Goal: Information Seeking & Learning: Understand process/instructions

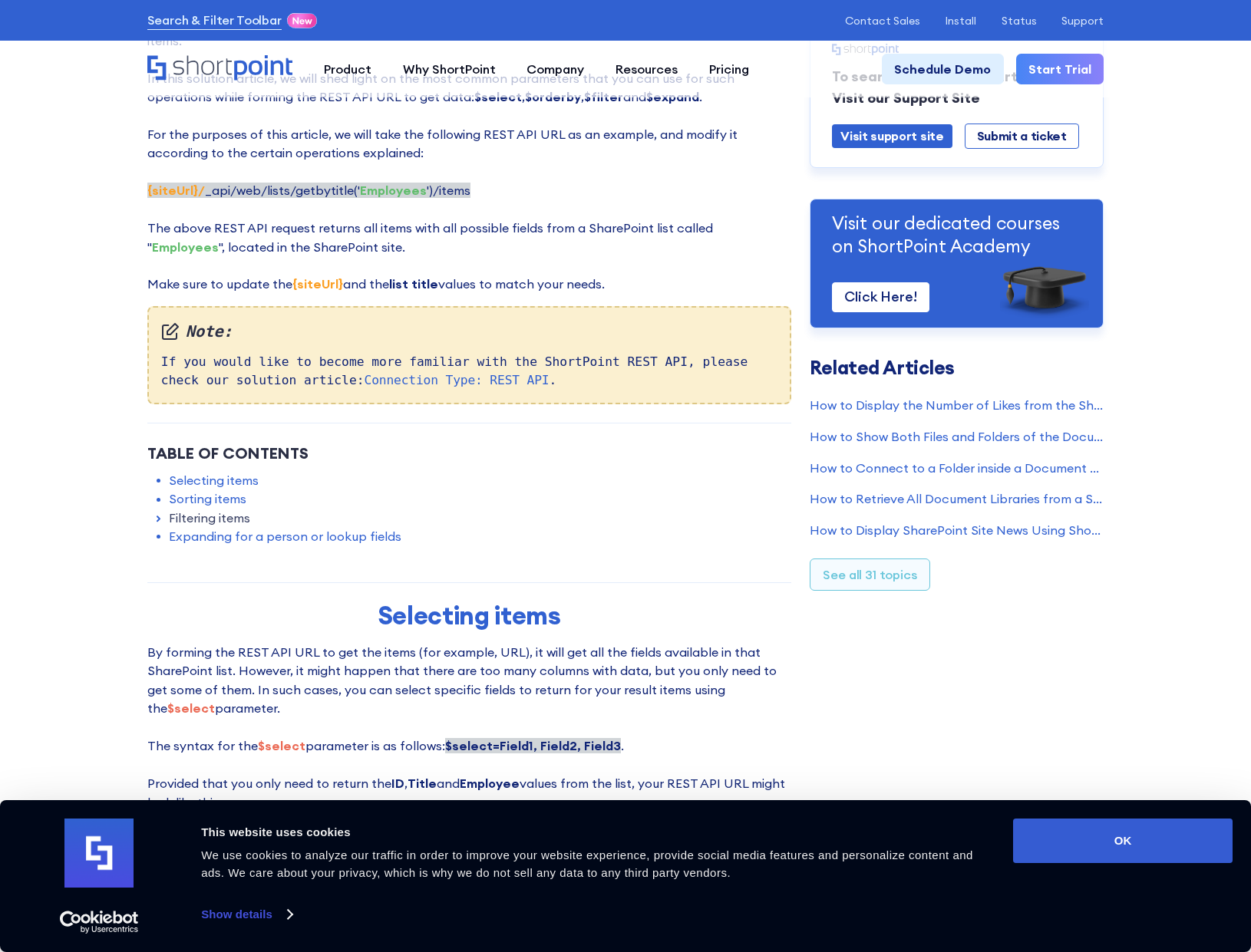
scroll to position [537, 0]
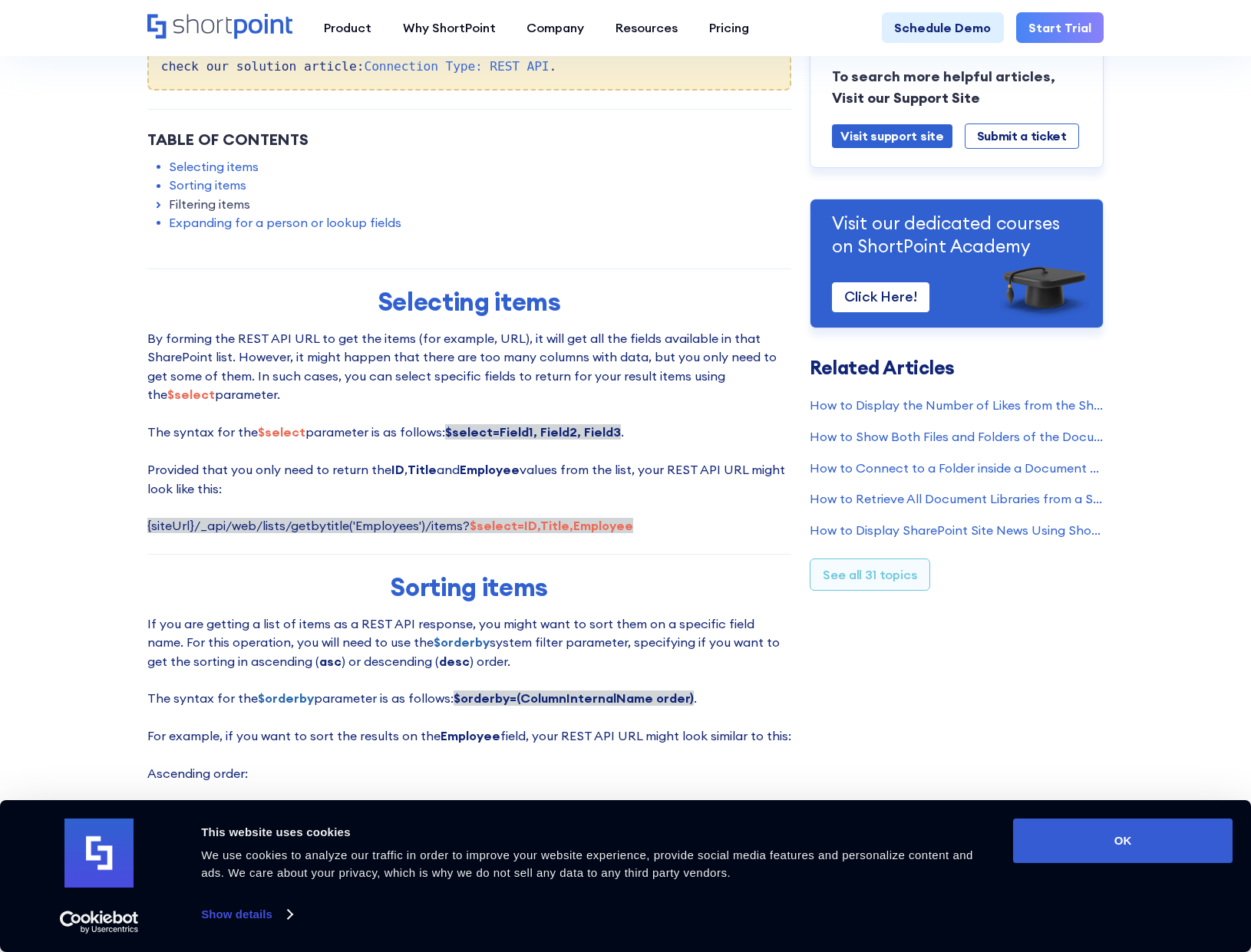
click at [224, 204] on link "Filtering items" at bounding box center [209, 204] width 82 height 18
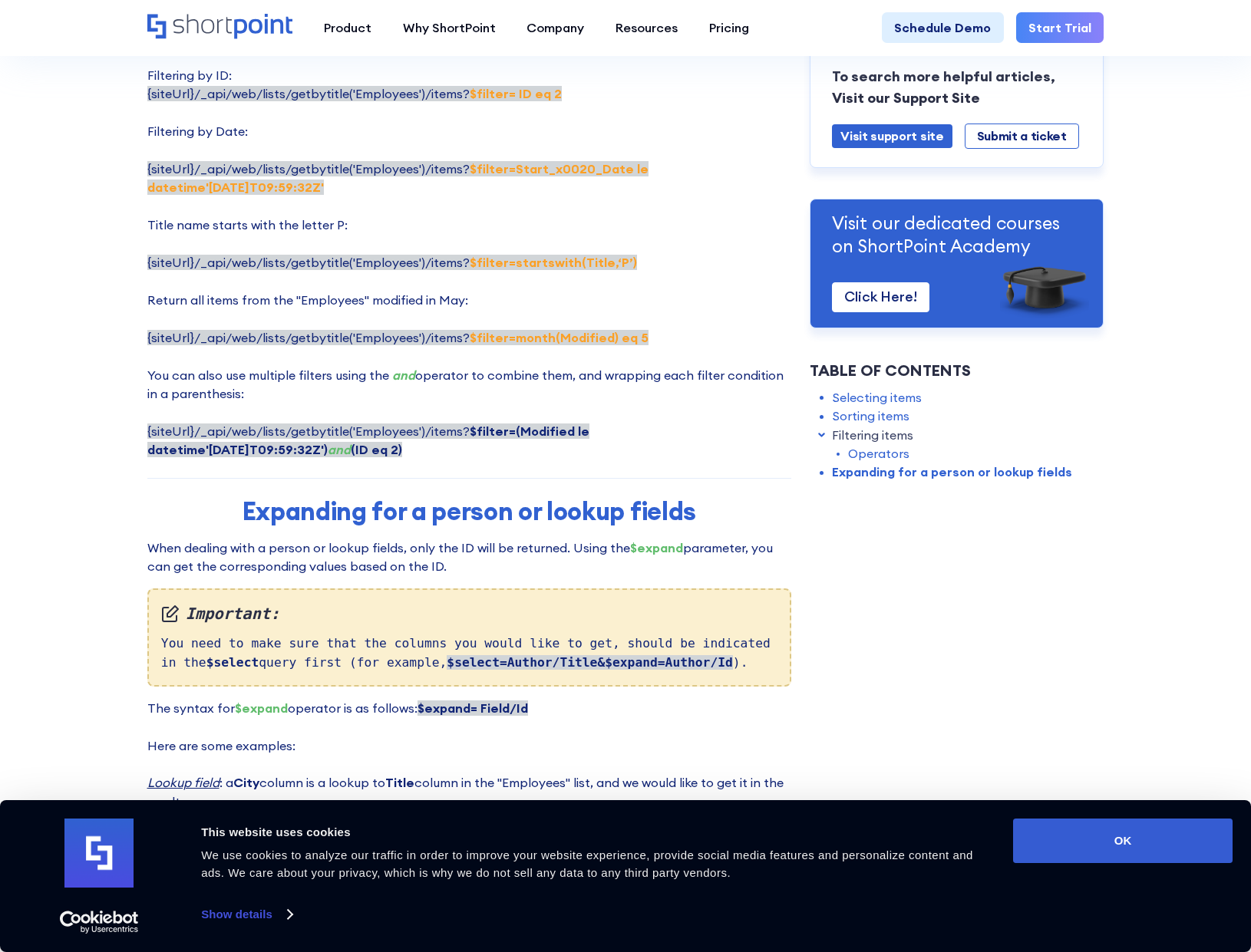
scroll to position [2455, 0]
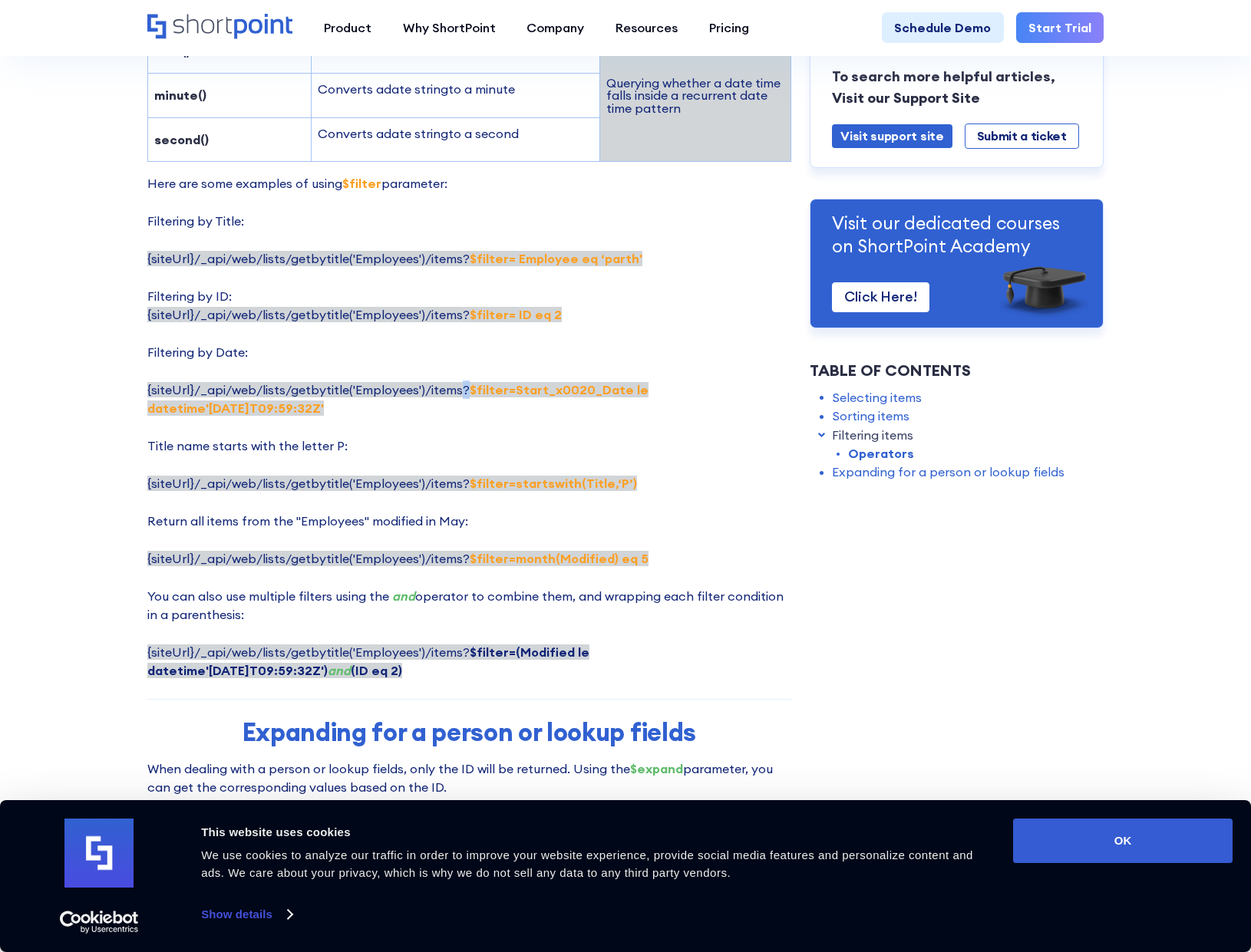
click at [465, 409] on span "{siteUrl}/_api/web/lists/getbytitle('Employees')/items? $filter=Start_x0020_Dat…" at bounding box center [397, 398] width 501 height 34
drag, startPoint x: 467, startPoint y: 500, endPoint x: 509, endPoint y: 496, distance: 42.2
click at [509, 491] on span "{siteUrl}/_api/web/lists/getbytitle('Employees')/items? $filter=startswith(Titl…" at bounding box center [391, 483] width 489 height 15
copy strong "$filter="
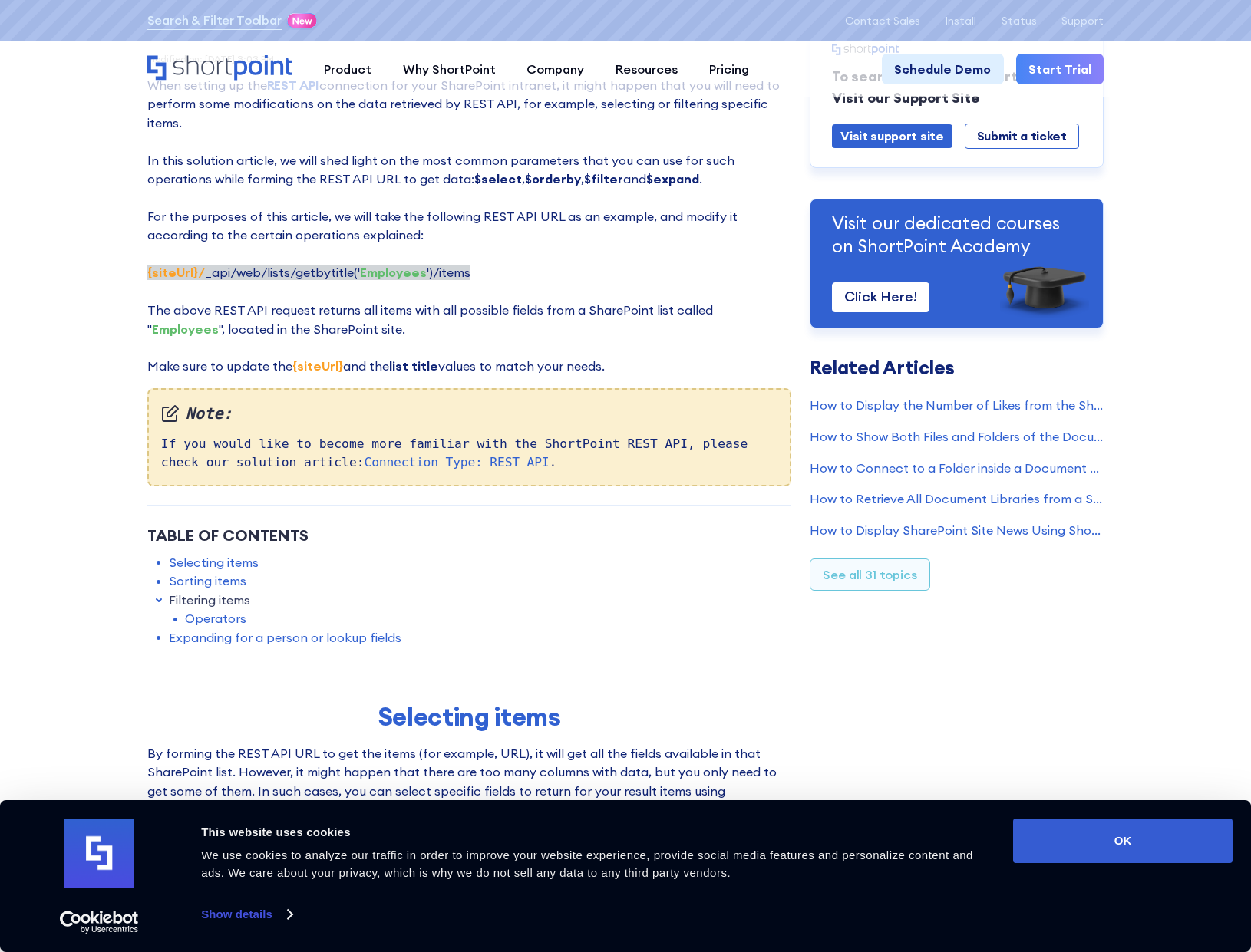
scroll to position [0, 0]
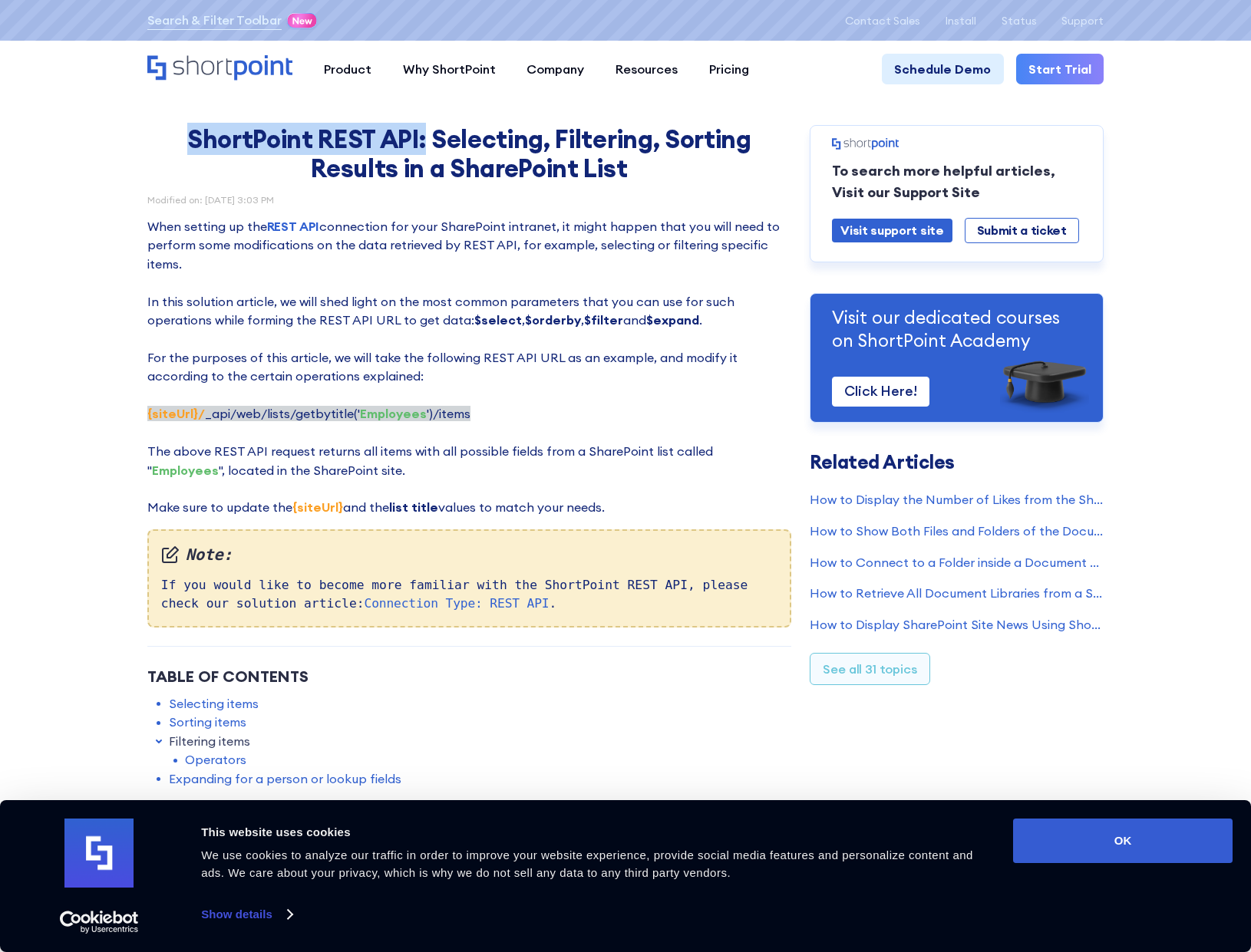
drag, startPoint x: 183, startPoint y: 142, endPoint x: 424, endPoint y: 145, distance: 241.0
click at [424, 145] on h1 "ShortPoint REST API: Selecting, Filtering, Sorting Results in a SharePoint List" at bounding box center [469, 154] width 575 height 58
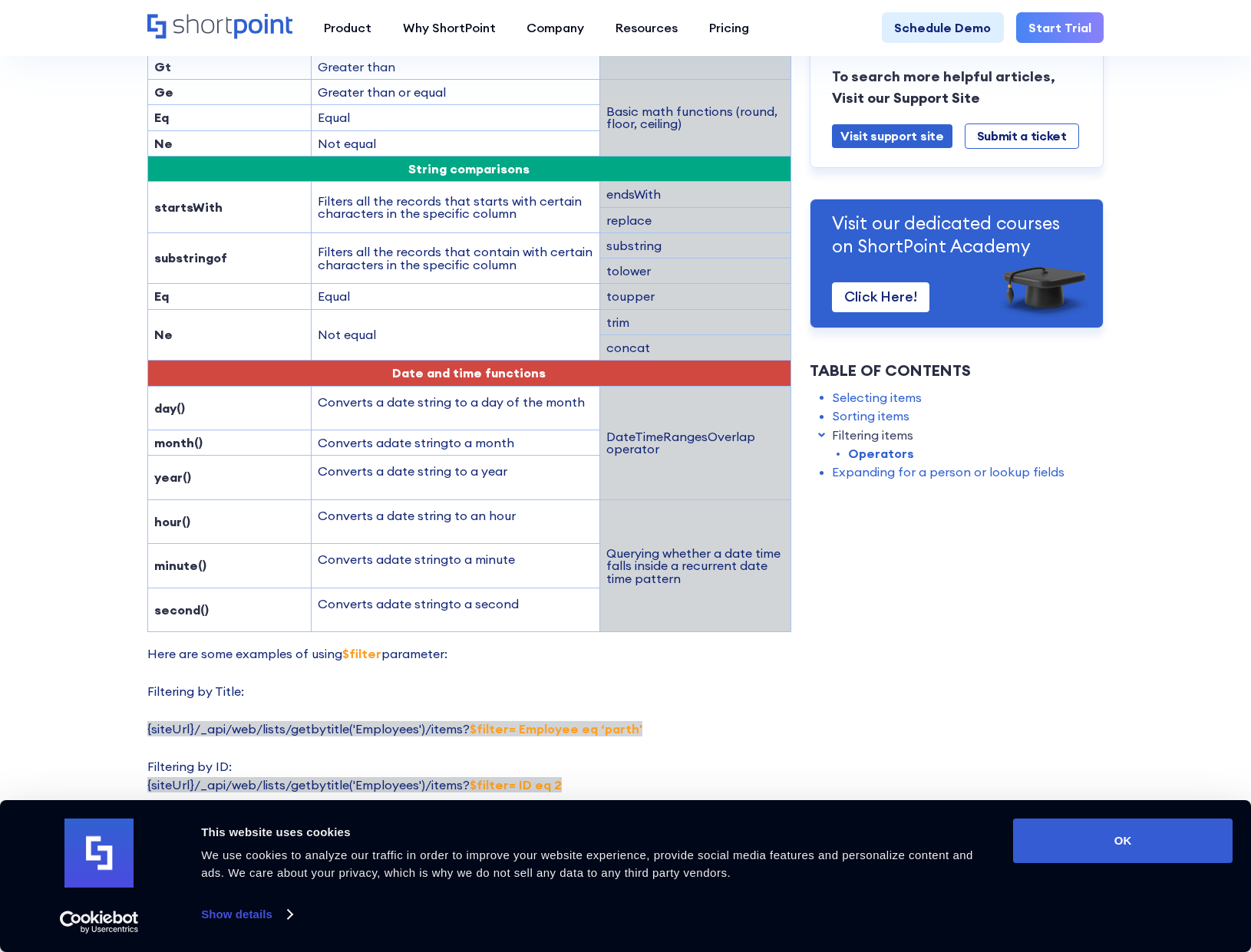
scroll to position [1919, 0]
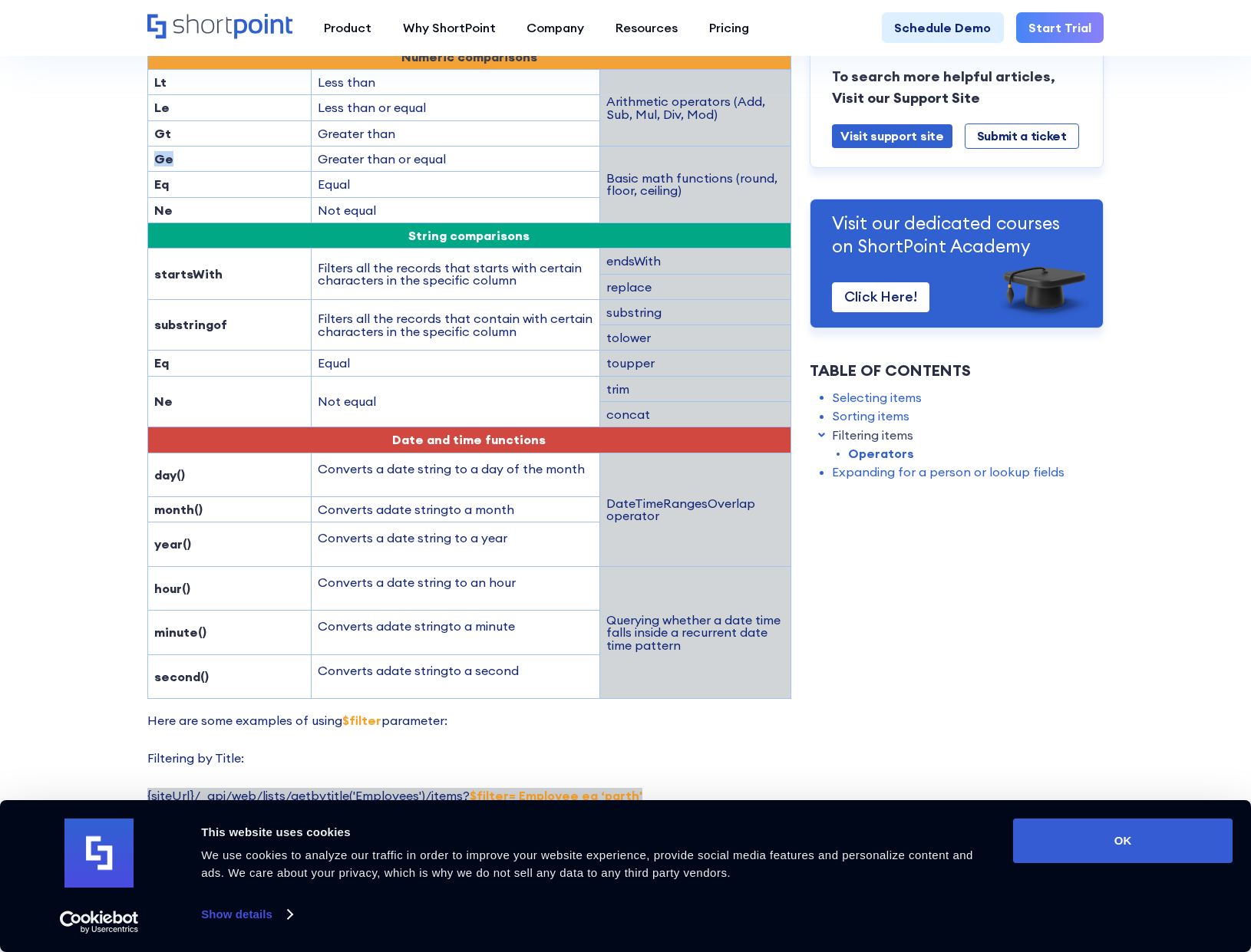
drag, startPoint x: 198, startPoint y: 174, endPoint x: 150, endPoint y: 169, distance: 48.3
click at [150, 169] on td "Ge" at bounding box center [229, 158] width 163 height 25
copy strong "Ge"
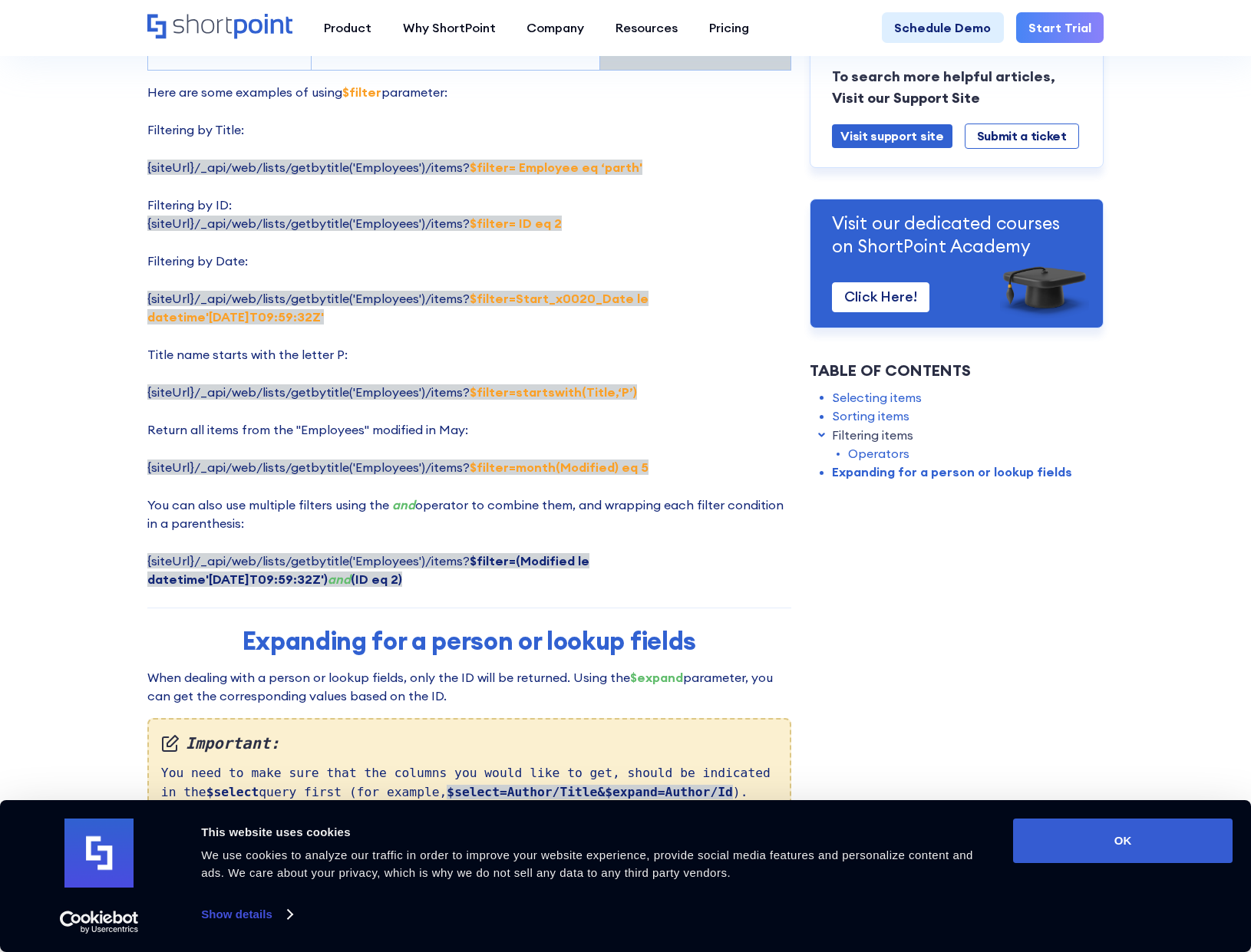
scroll to position [2533, 0]
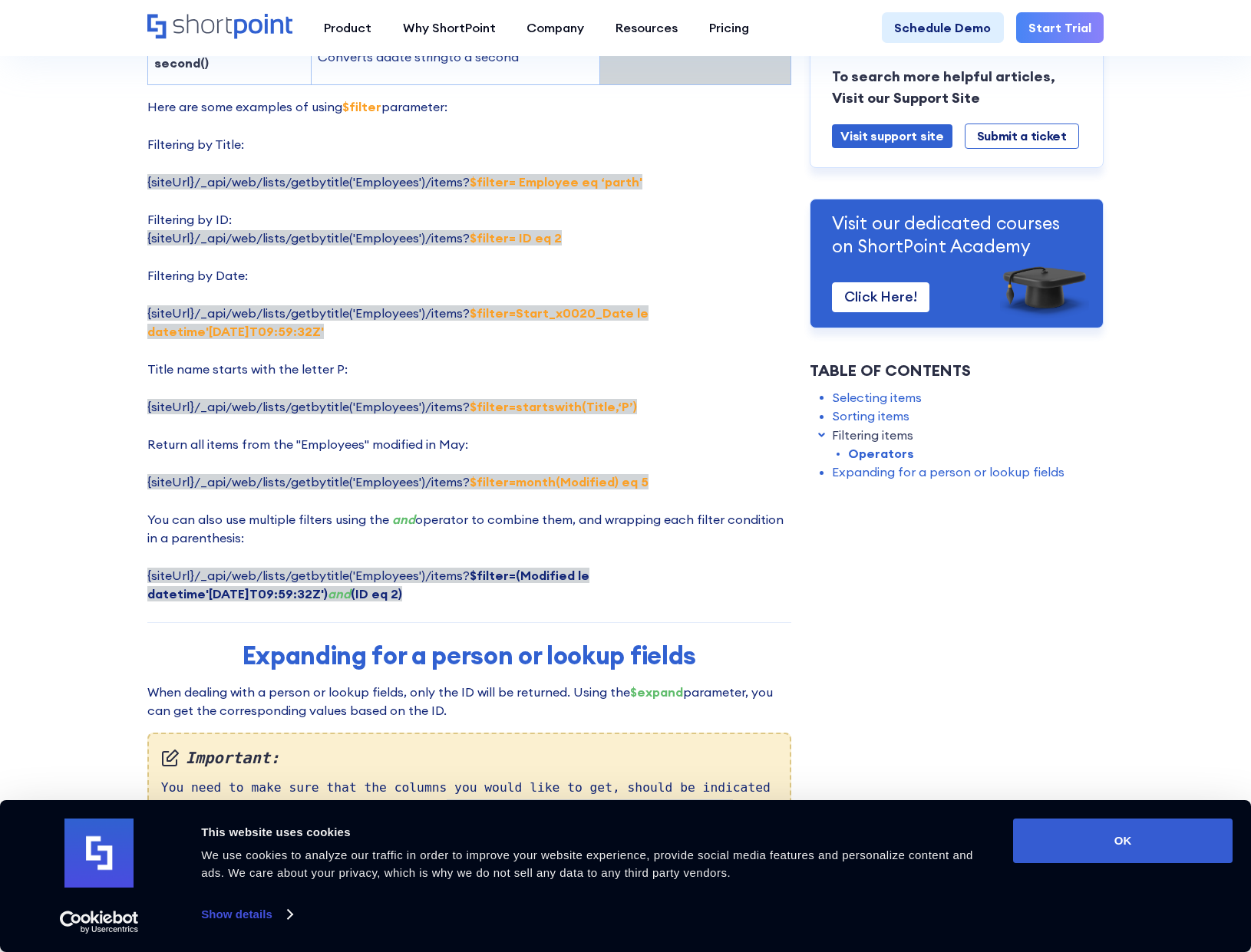
drag, startPoint x: 638, startPoint y: 335, endPoint x: 227, endPoint y: 354, distance: 411.4
click at [227, 354] on p "Here are some examples of using $filter parameter: Filtering by Title: {siteUrl…" at bounding box center [469, 350] width 644 height 507
copy strong "datetime'[DATE]T09:59:32Z'"
drag, startPoint x: 1210, startPoint y: 286, endPoint x: 1208, endPoint y: 278, distance: 8.2
